Goal: Check status

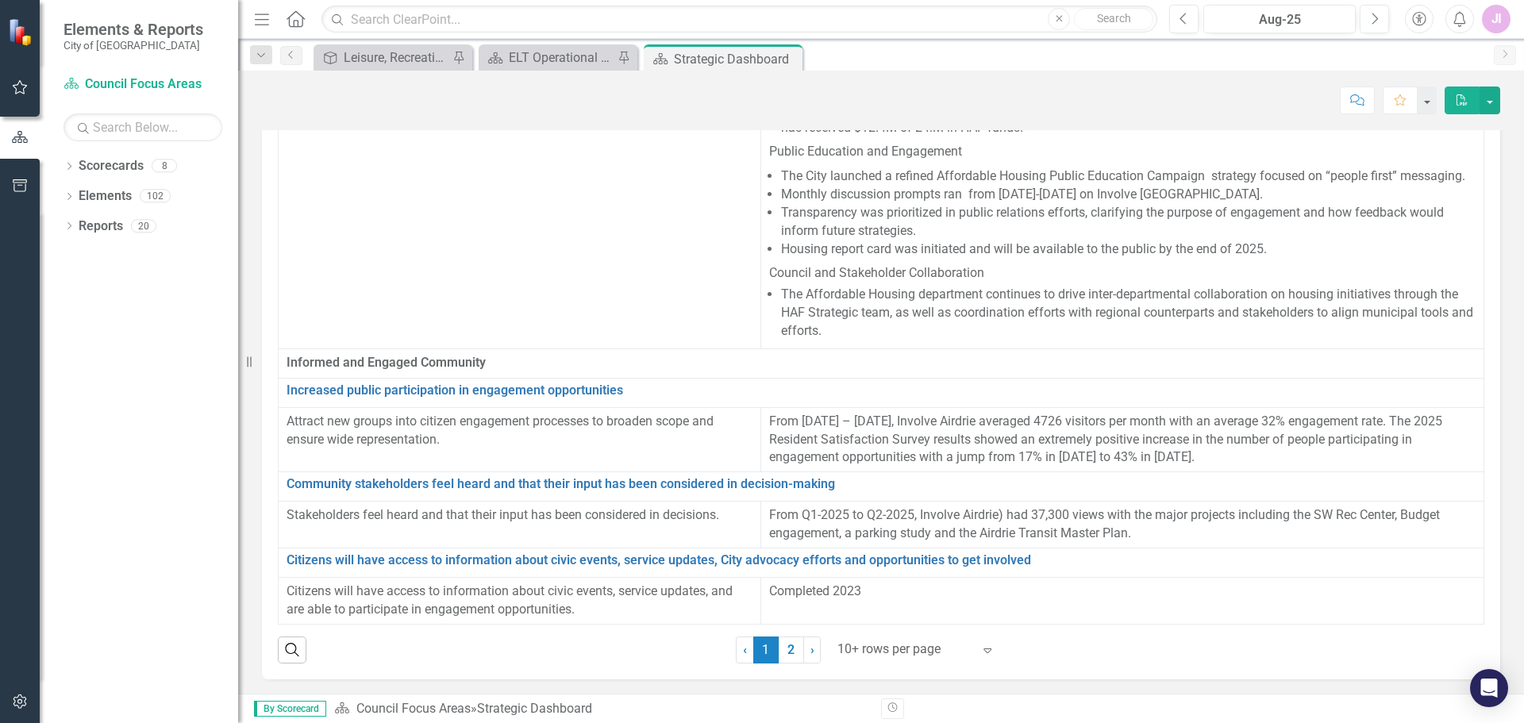
scroll to position [91, 0]
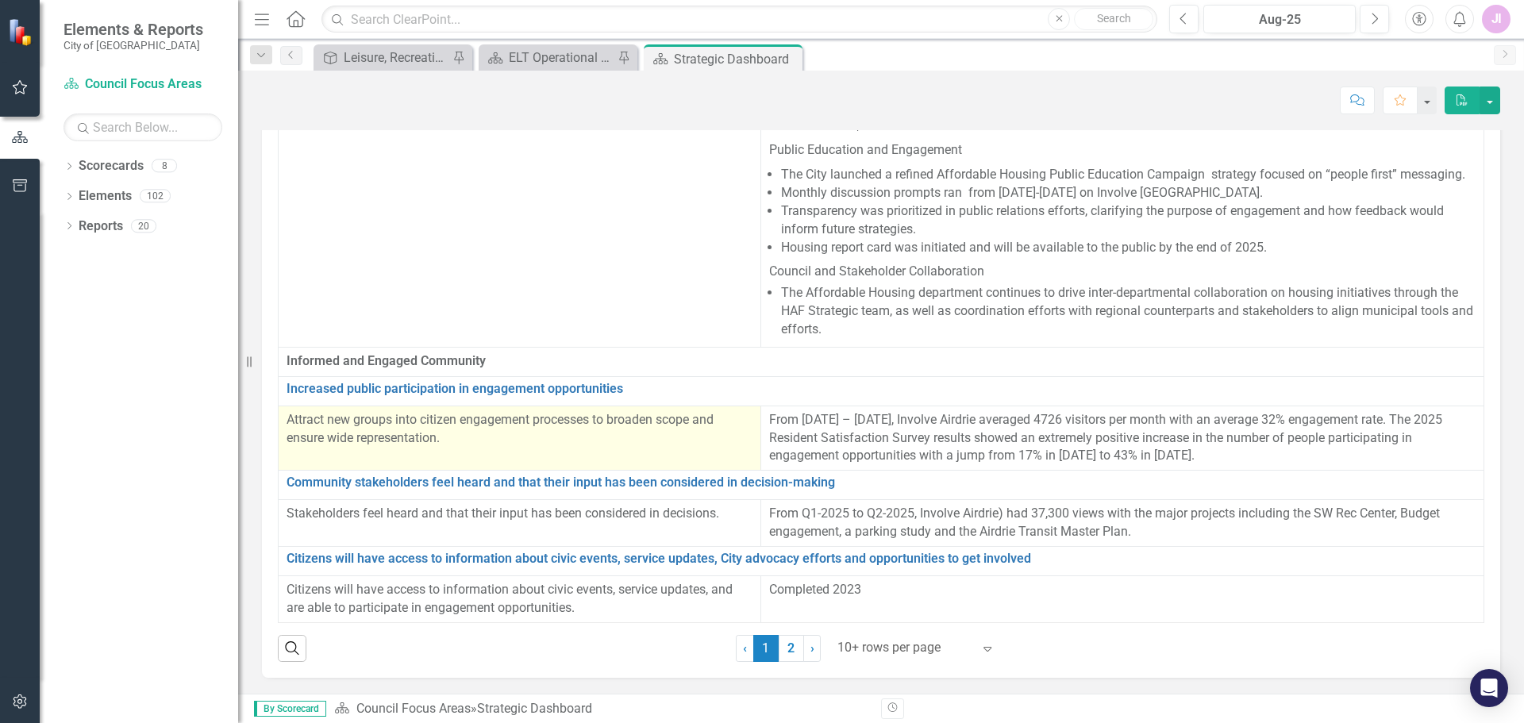
click at [565, 413] on p "Attract new groups into citizen engagement processes to broaden scope and ensur…" at bounding box center [520, 429] width 466 height 37
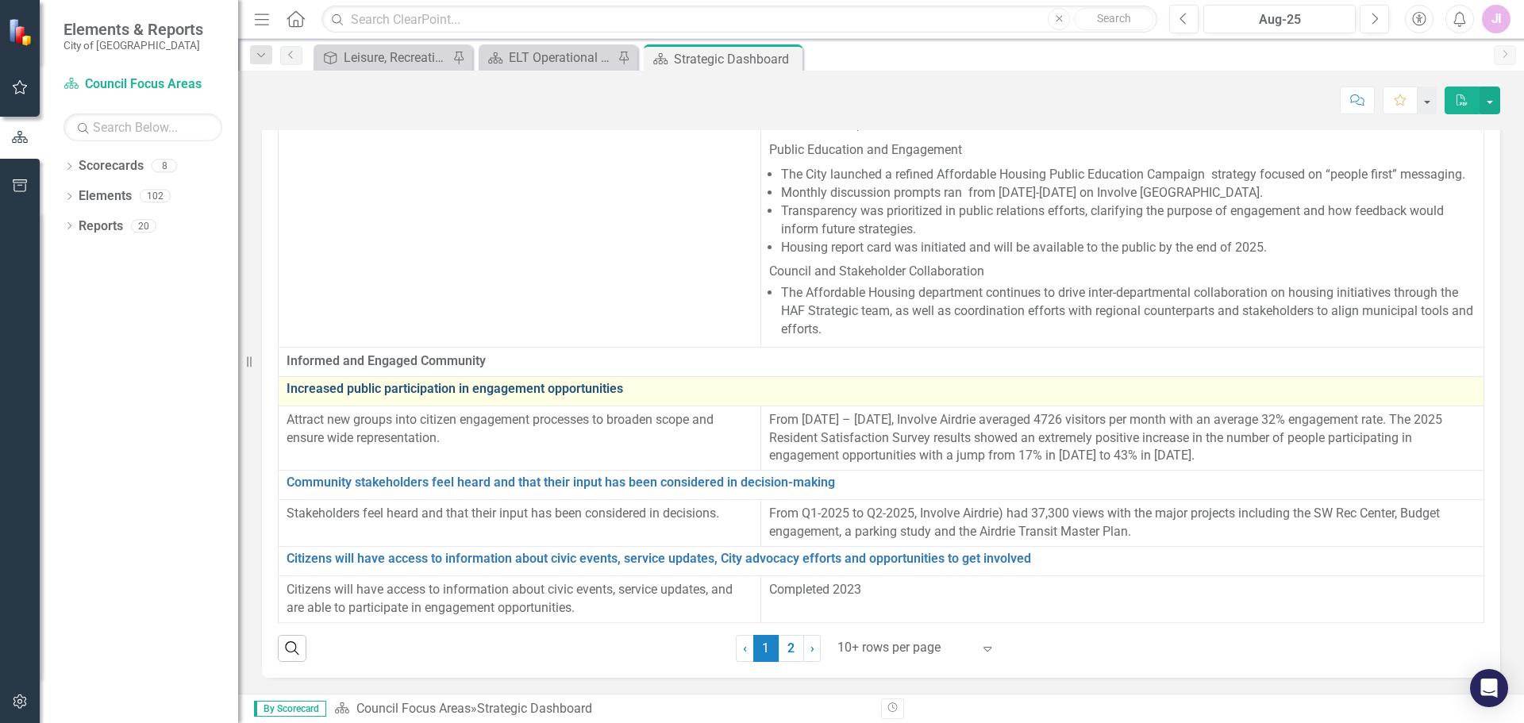
click at [524, 382] on link "Increased public participation in engagement opportunities" at bounding box center [881, 389] width 1189 height 14
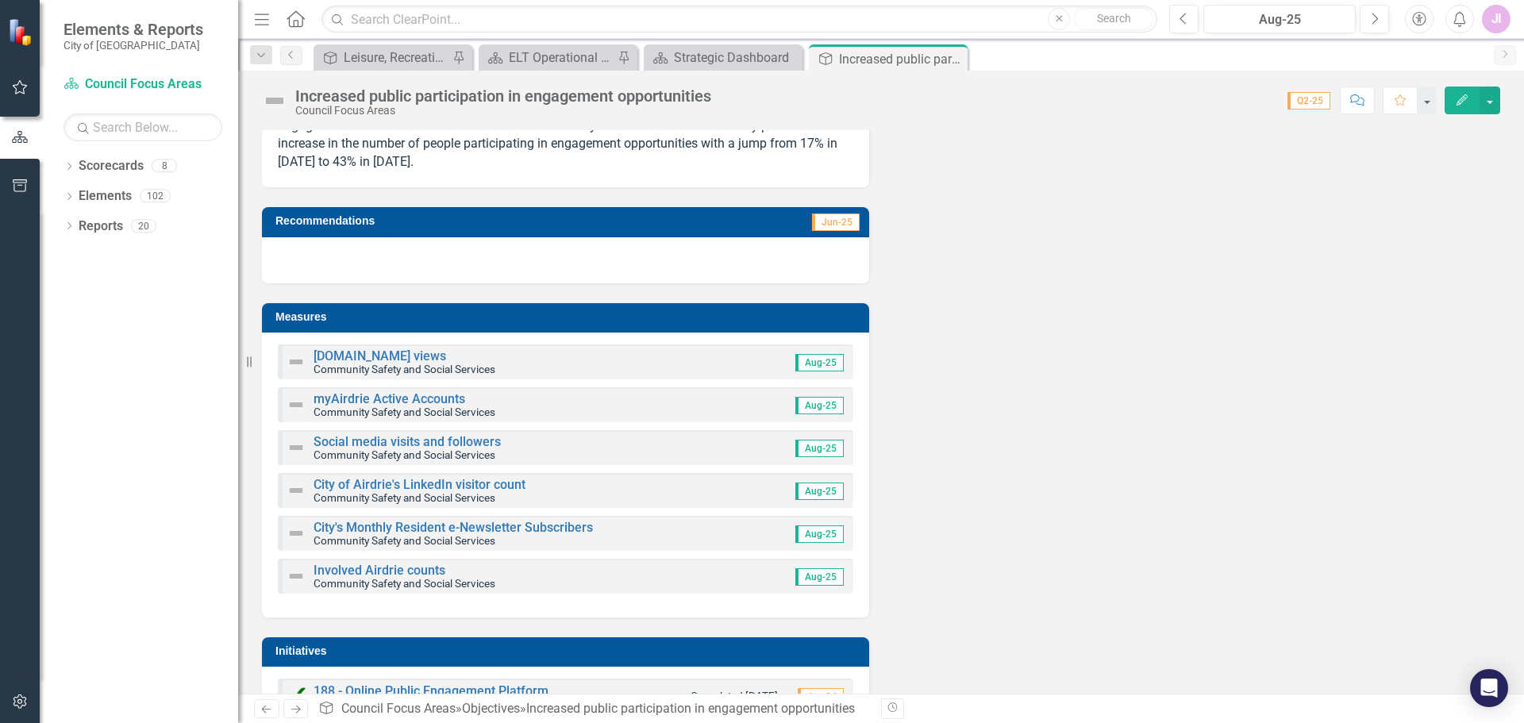
scroll to position [275, 0]
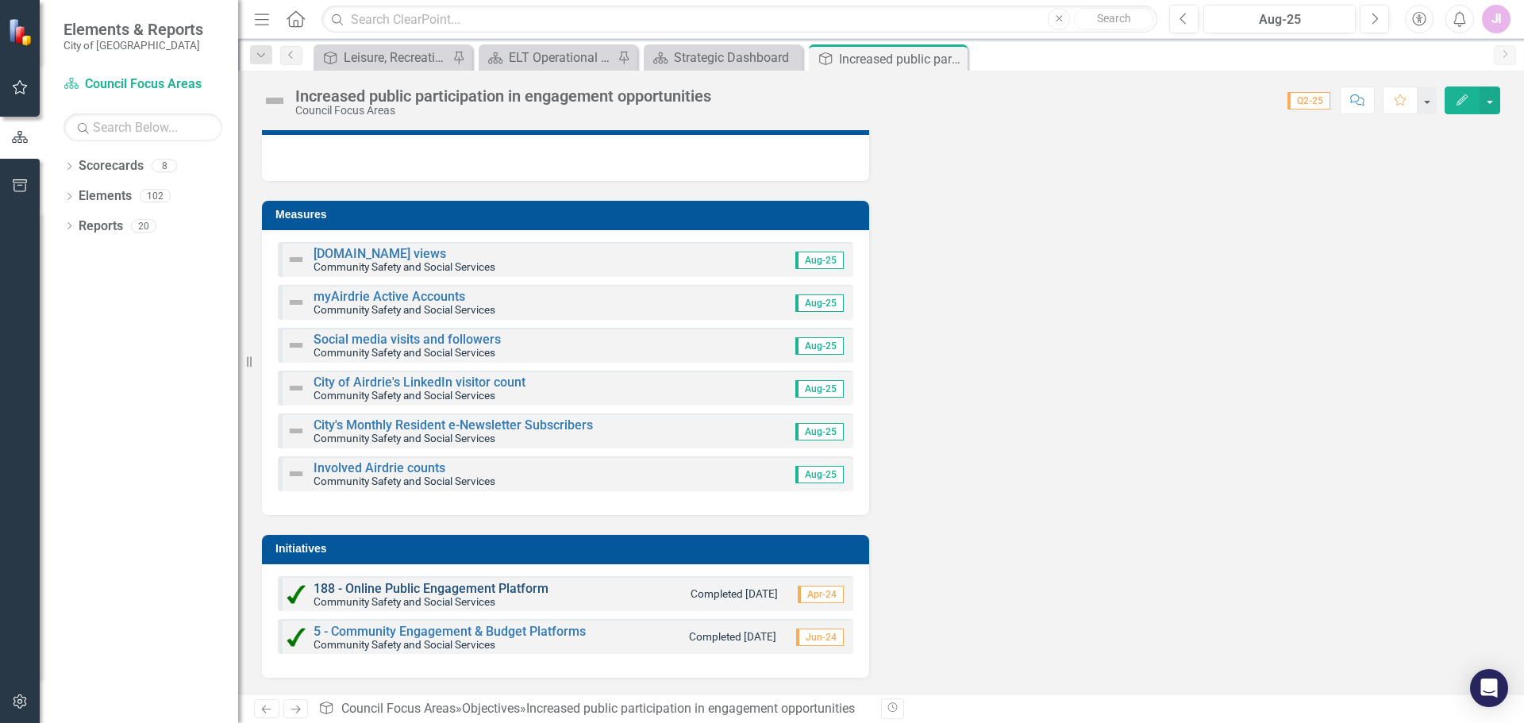
click at [479, 588] on link "188 - Online Public Engagement Platform" at bounding box center [431, 588] width 235 height 15
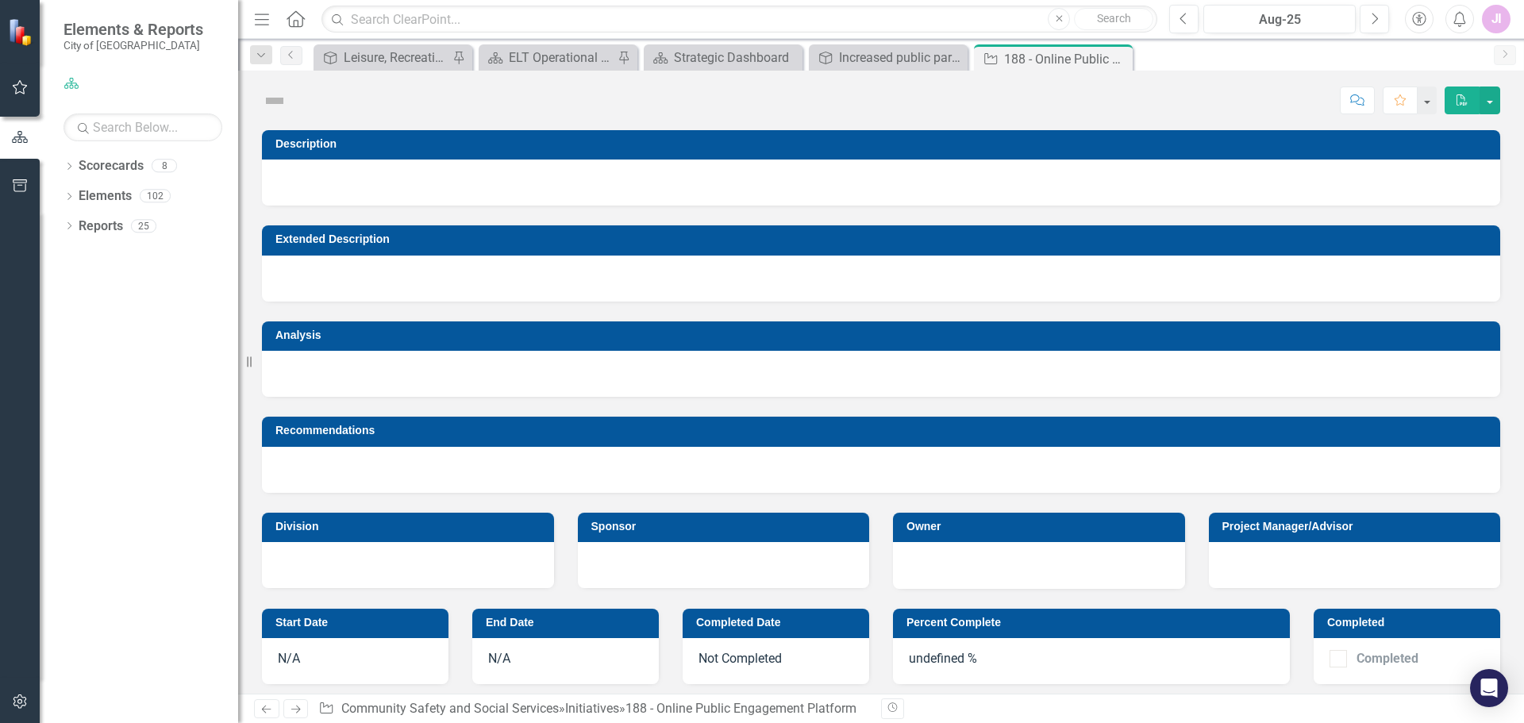
checkbox input "true"
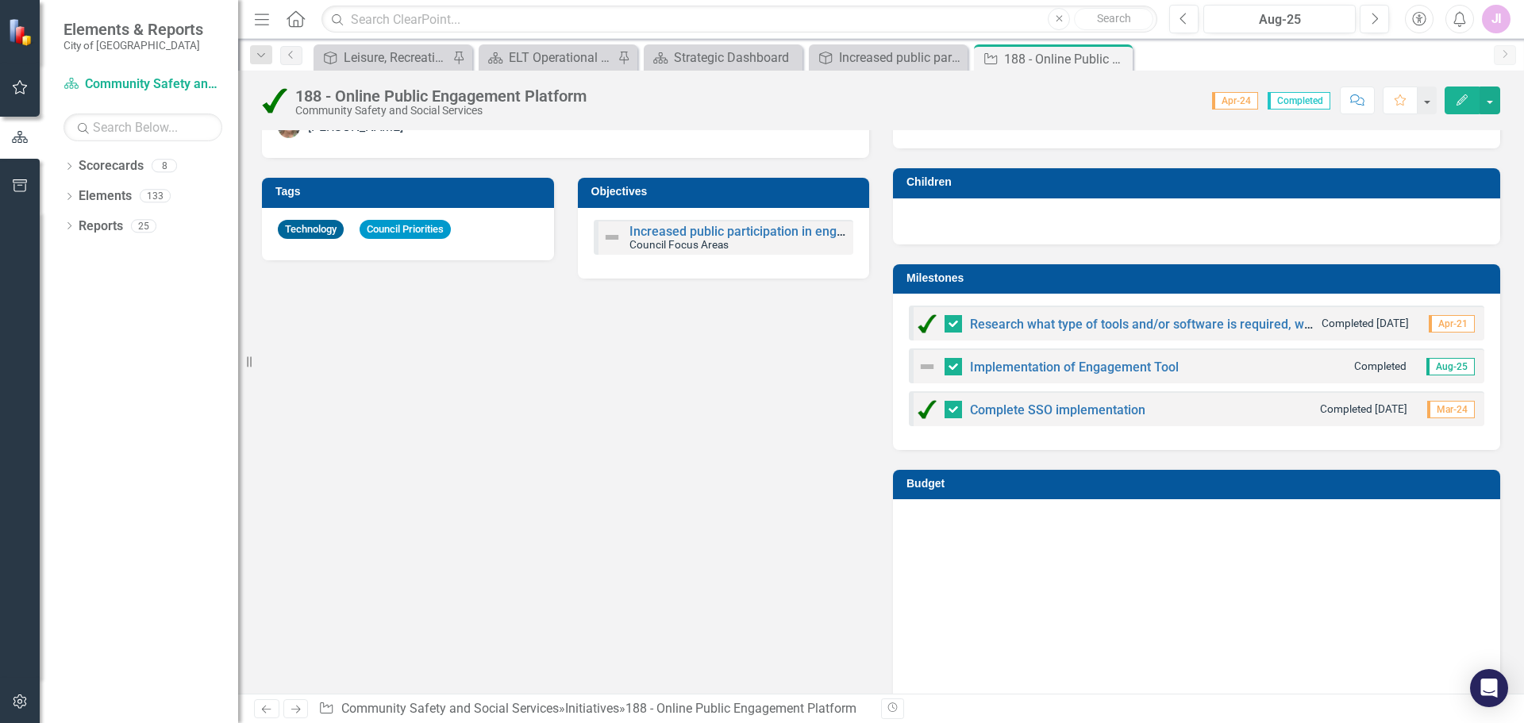
scroll to position [873, 0]
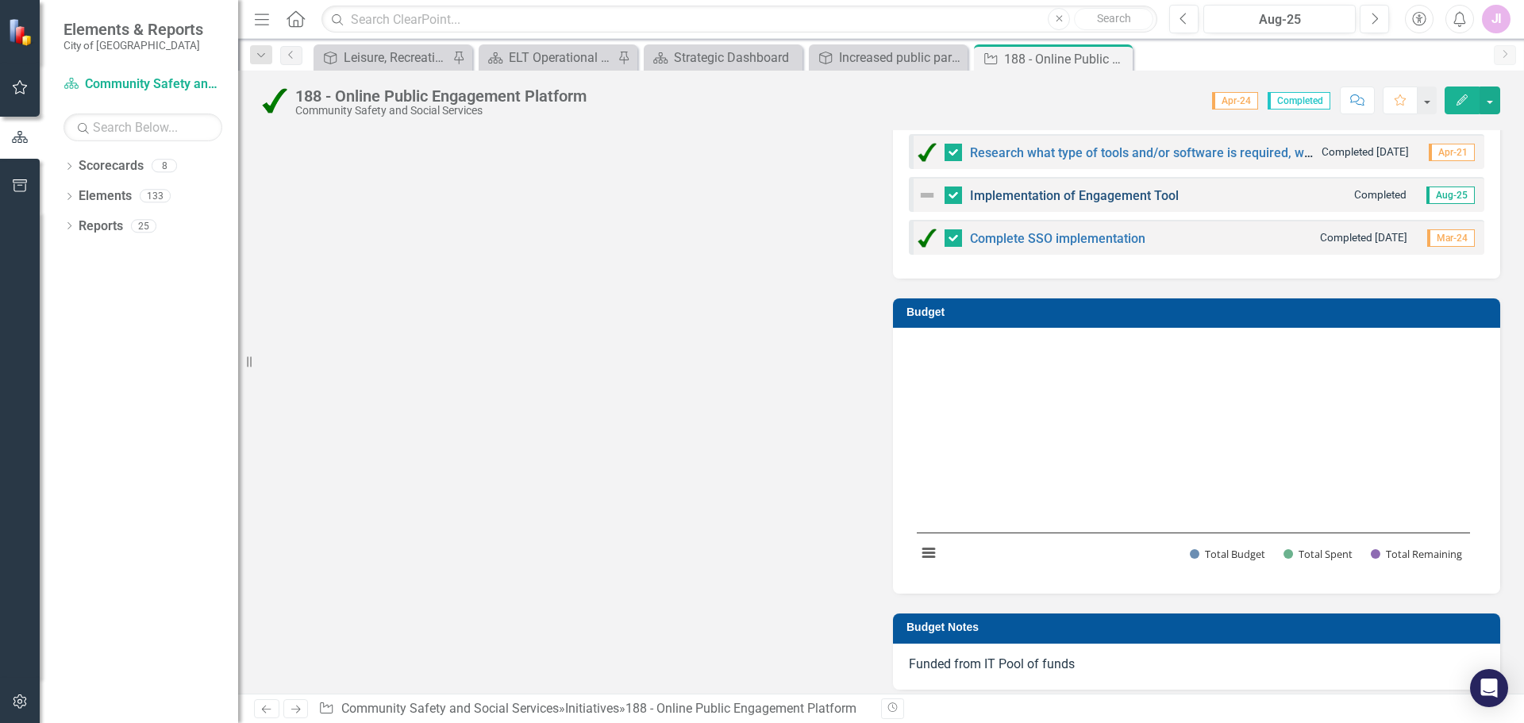
click at [1071, 195] on link "Implementation of Engagement Tool" at bounding box center [1074, 195] width 209 height 15
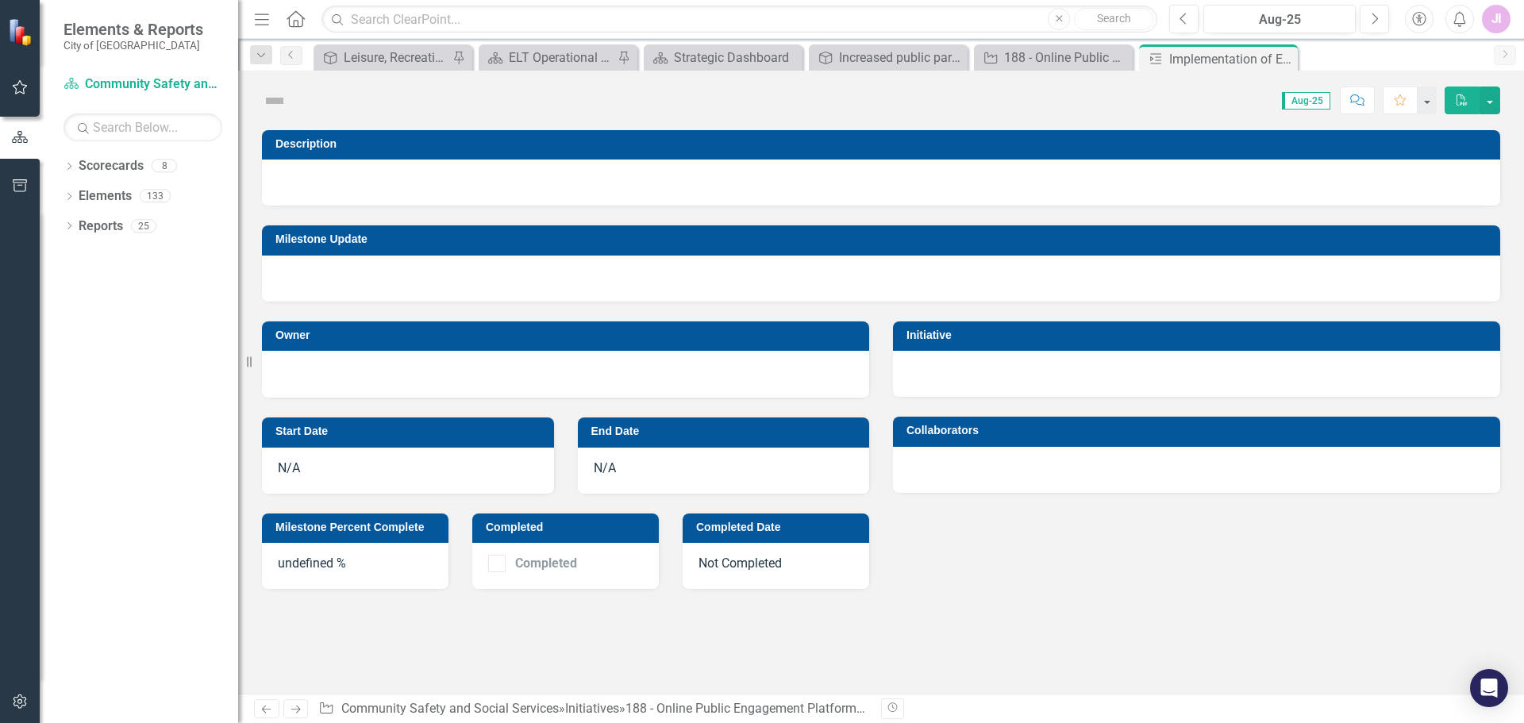
checkbox input "true"
